Goal: Navigation & Orientation: Find specific page/section

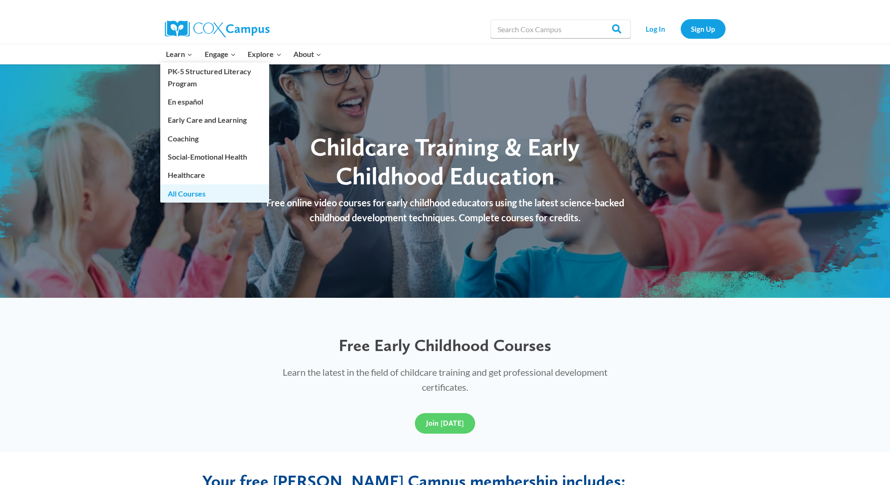
click at [182, 195] on link "All Courses" at bounding box center [214, 194] width 109 height 18
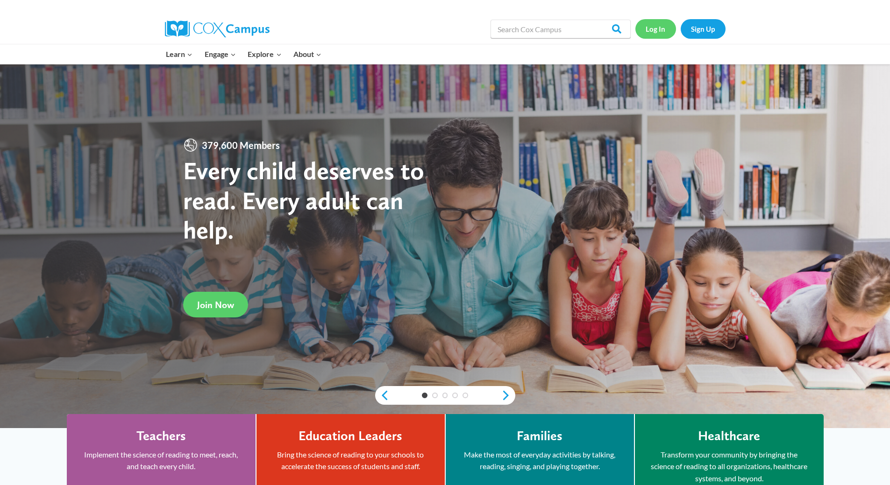
click at [655, 28] on link "Log In" at bounding box center [655, 28] width 41 height 19
